Goal: Task Accomplishment & Management: Use online tool/utility

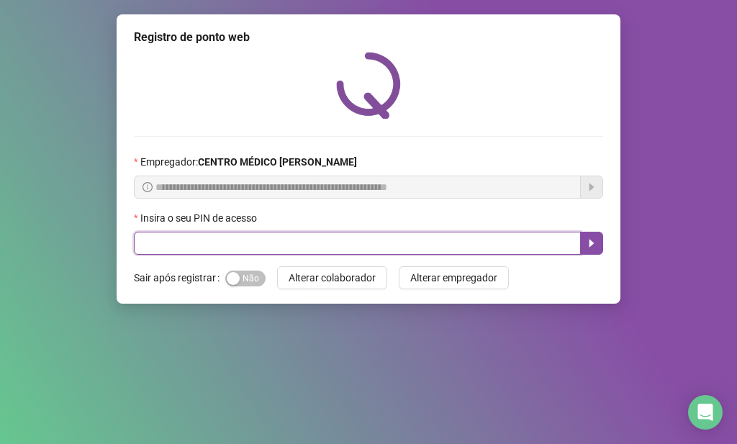
click at [347, 235] on input "text" at bounding box center [357, 243] width 447 height 23
type input "*****"
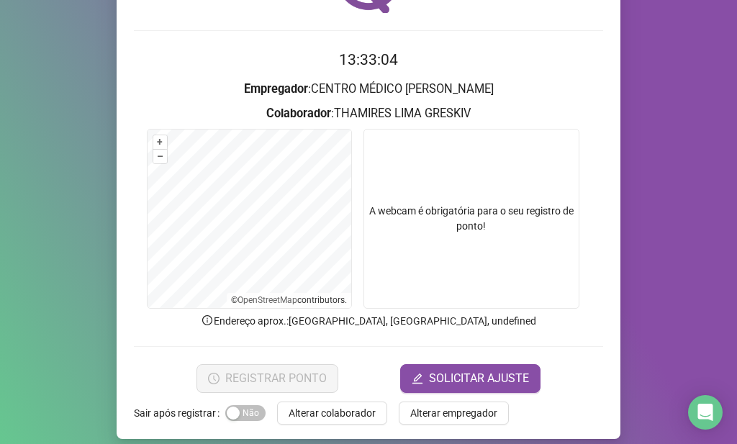
scroll to position [118, 0]
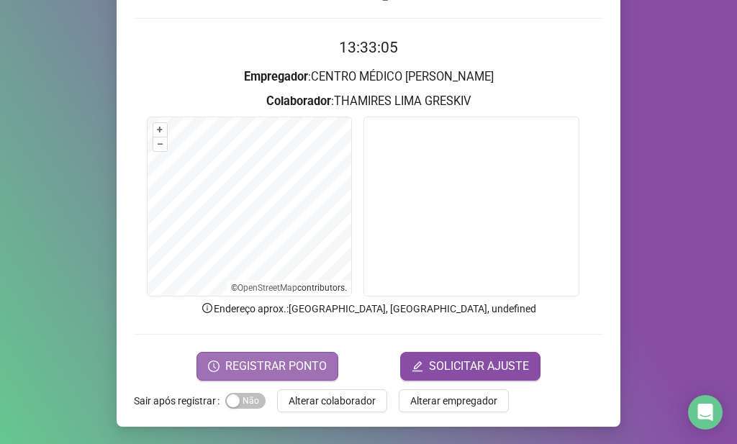
click at [291, 363] on span "REGISTRAR PONTO" at bounding box center [275, 366] width 101 height 17
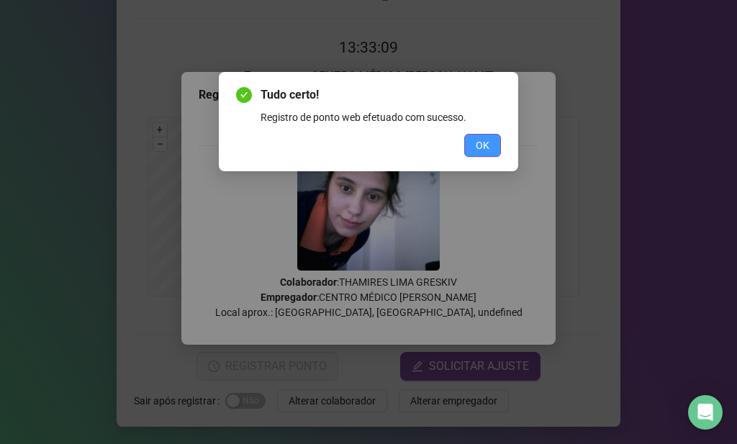
click at [491, 151] on button "OK" at bounding box center [482, 145] width 37 height 23
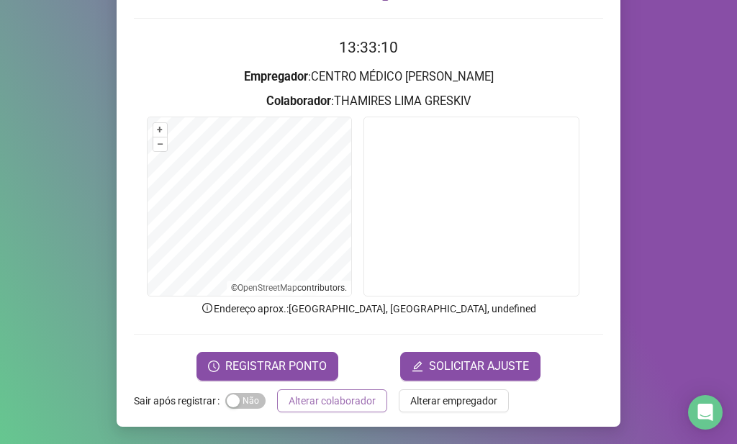
click at [363, 397] on span "Alterar colaborador" at bounding box center [332, 401] width 87 height 16
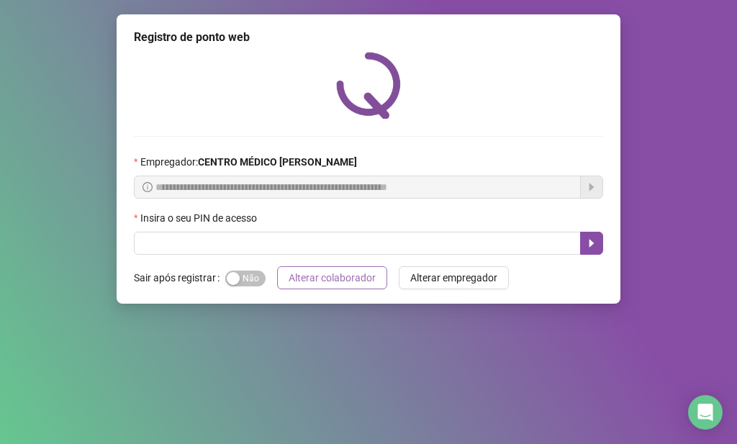
scroll to position [0, 0]
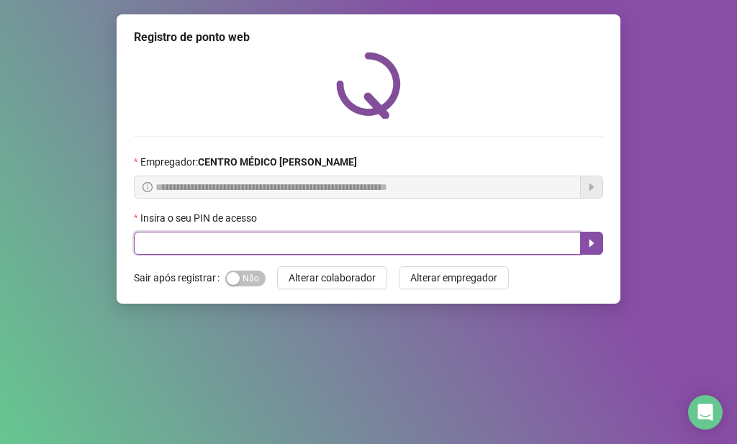
click at [355, 250] on input "text" at bounding box center [357, 243] width 447 height 23
type input "*****"
click at [595, 242] on icon "caret-right" at bounding box center [592, 243] width 12 height 12
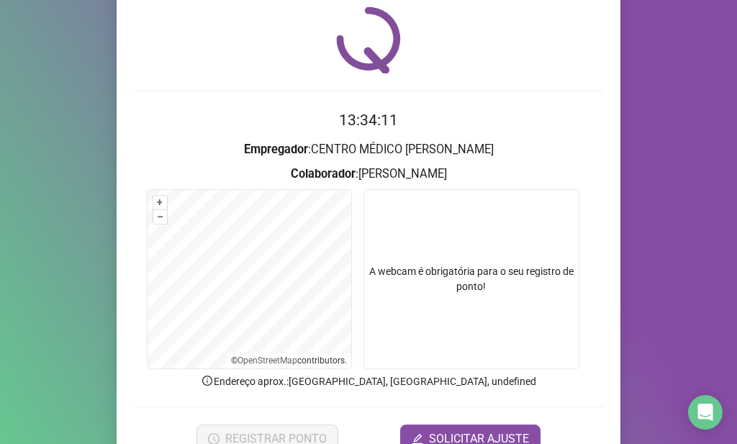
scroll to position [118, 0]
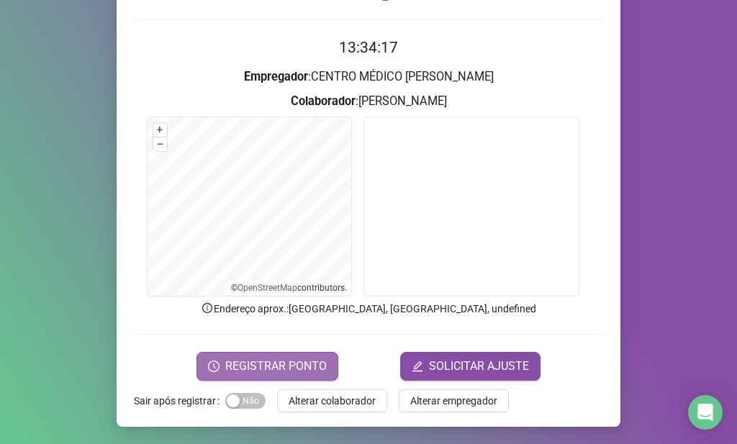
click at [294, 360] on span "REGISTRAR PONTO" at bounding box center [275, 366] width 101 height 17
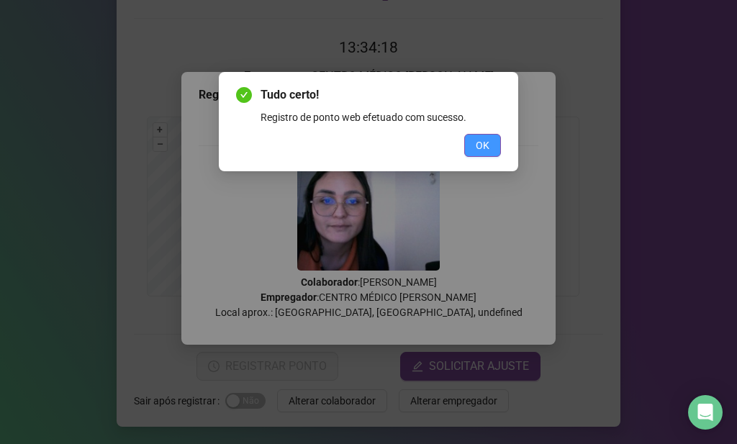
click at [491, 137] on button "OK" at bounding box center [482, 145] width 37 height 23
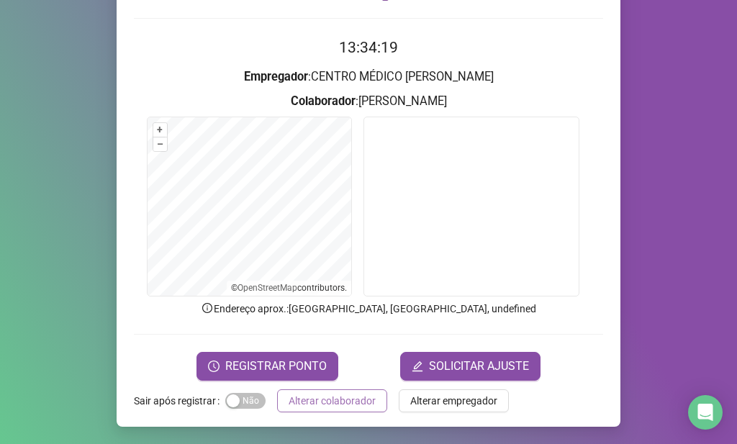
click at [343, 399] on span "Alterar colaborador" at bounding box center [332, 401] width 87 height 16
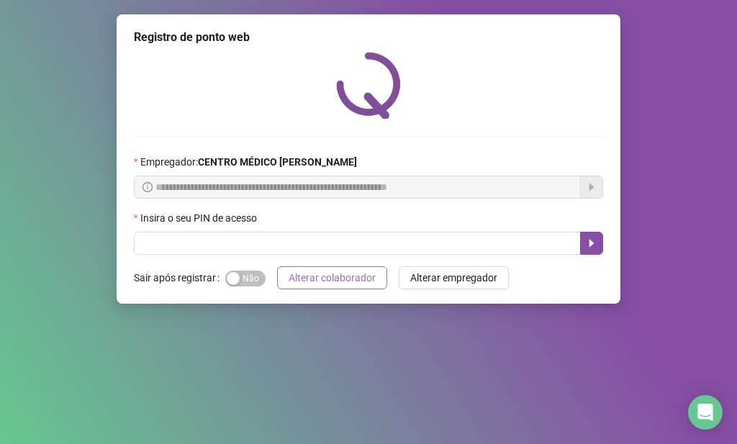
scroll to position [0, 0]
